Goal: Information Seeking & Learning: Find specific fact

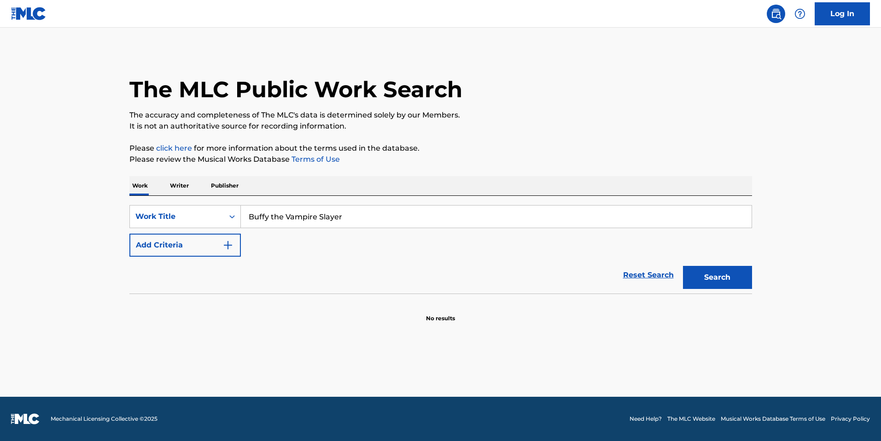
click at [209, 256] on button "Add Criteria" at bounding box center [185, 245] width 112 height 23
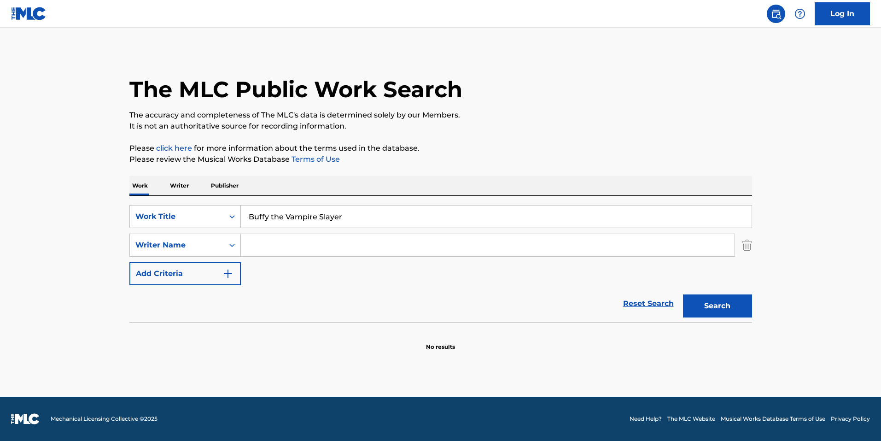
drag, startPoint x: 293, startPoint y: 247, endPoint x: 387, endPoint y: 259, distance: 95.3
click at [293, 247] on input "Search Form" at bounding box center [488, 245] width 494 height 22
click at [683, 294] on button "Search" at bounding box center [717, 305] width 69 height 23
click at [730, 305] on button "Search" at bounding box center [717, 305] width 69 height 23
click at [410, 255] on input "muprhy" at bounding box center [488, 245] width 494 height 22
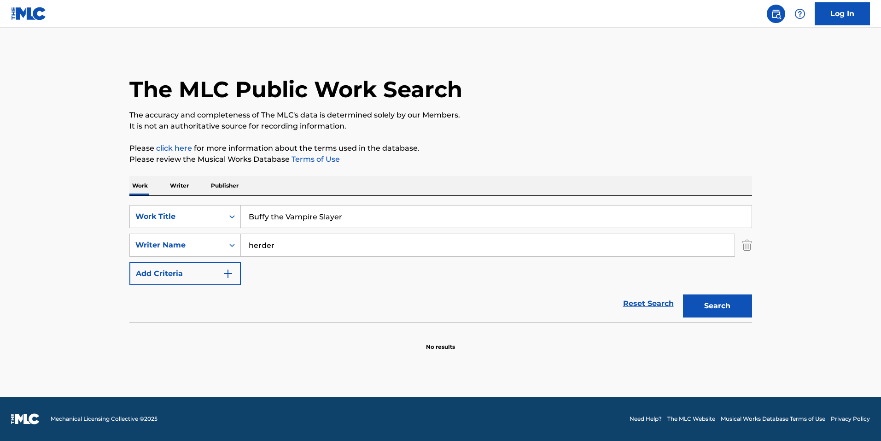
type input "herder"
click at [683, 294] on button "Search" at bounding box center [717, 305] width 69 height 23
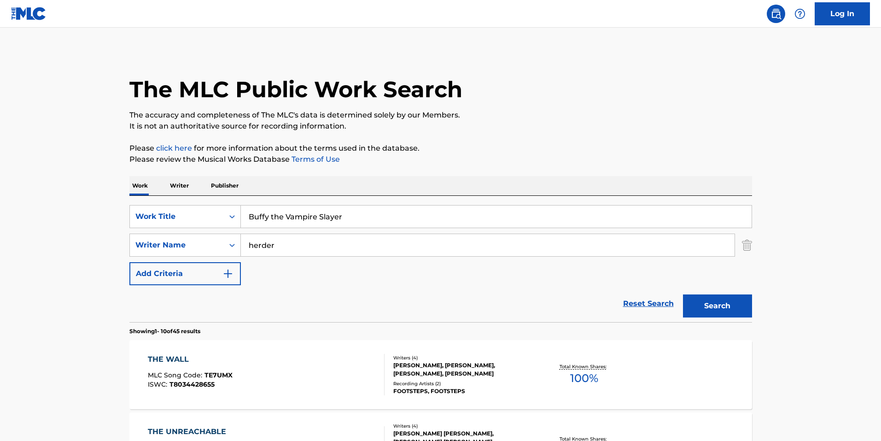
click at [749, 248] on img "Search Form" at bounding box center [747, 245] width 10 height 23
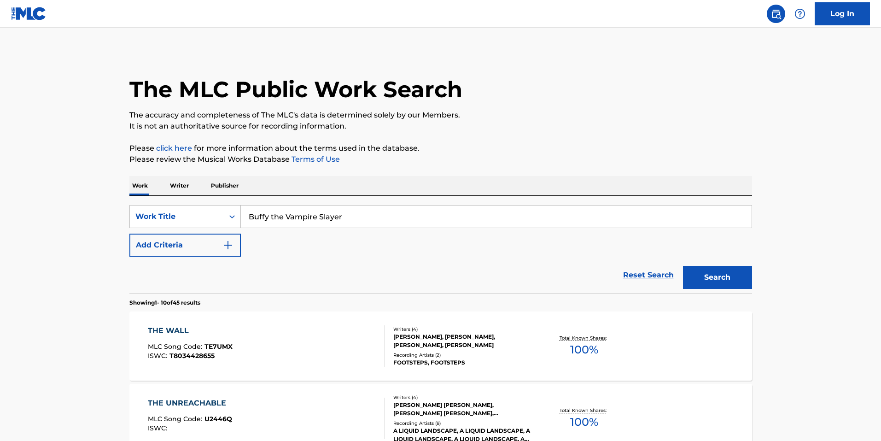
click at [742, 270] on button "Search" at bounding box center [717, 277] width 69 height 23
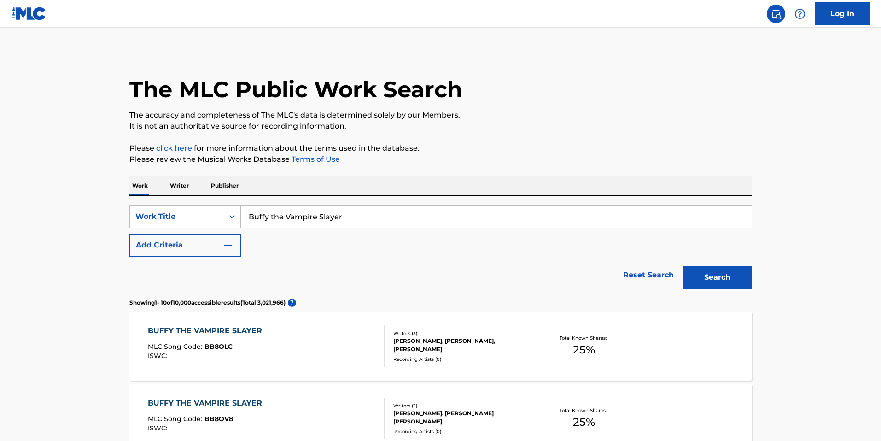
click at [226, 247] on img "Search Form" at bounding box center [228, 245] width 11 height 11
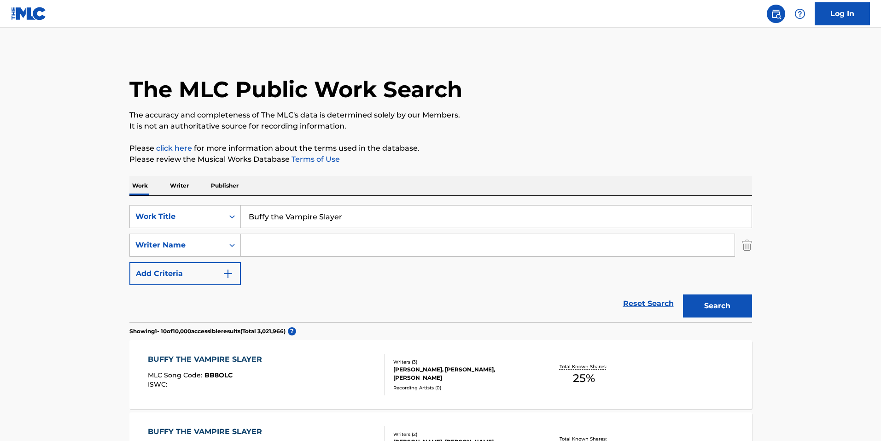
click at [275, 251] on input "Search Form" at bounding box center [488, 245] width 494 height 22
type input "[PERSON_NAME]"
click at [683, 294] on button "Search" at bounding box center [717, 305] width 69 height 23
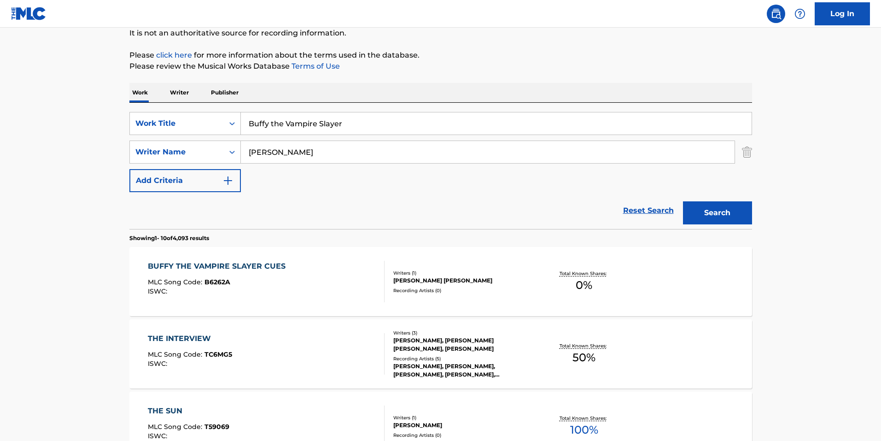
scroll to position [92, 0]
click at [456, 279] on div "[PERSON_NAME] [PERSON_NAME]" at bounding box center [462, 281] width 139 height 8
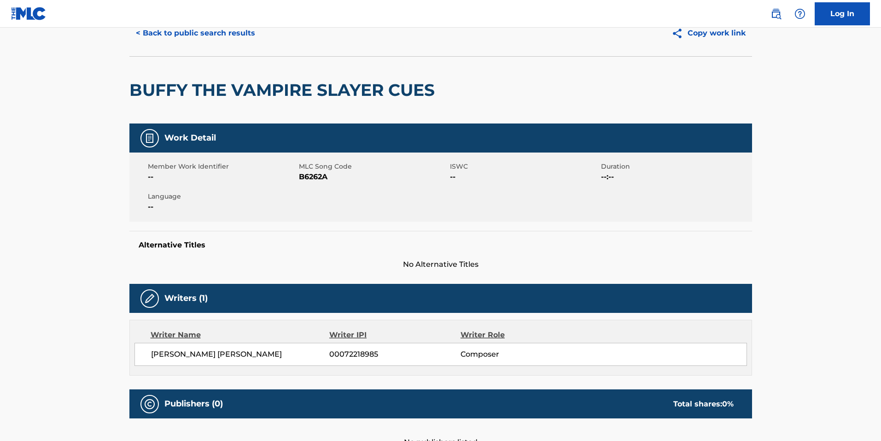
scroll to position [178, 0]
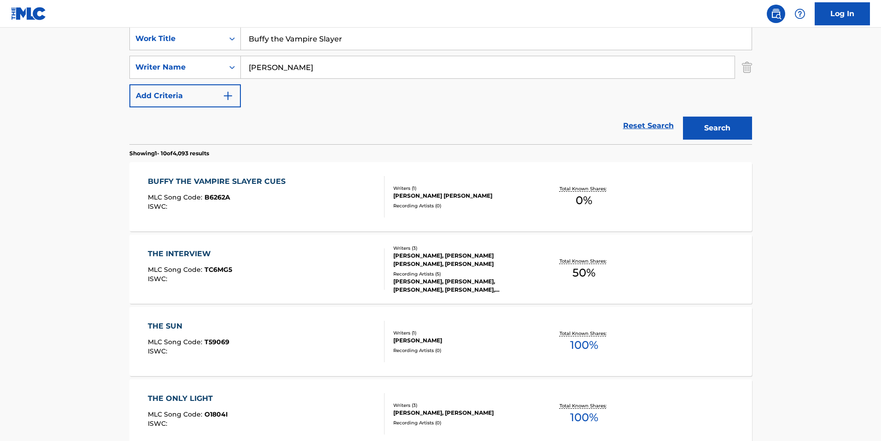
scroll to position [92, 0]
